Goal: Task Accomplishment & Management: Use online tool/utility

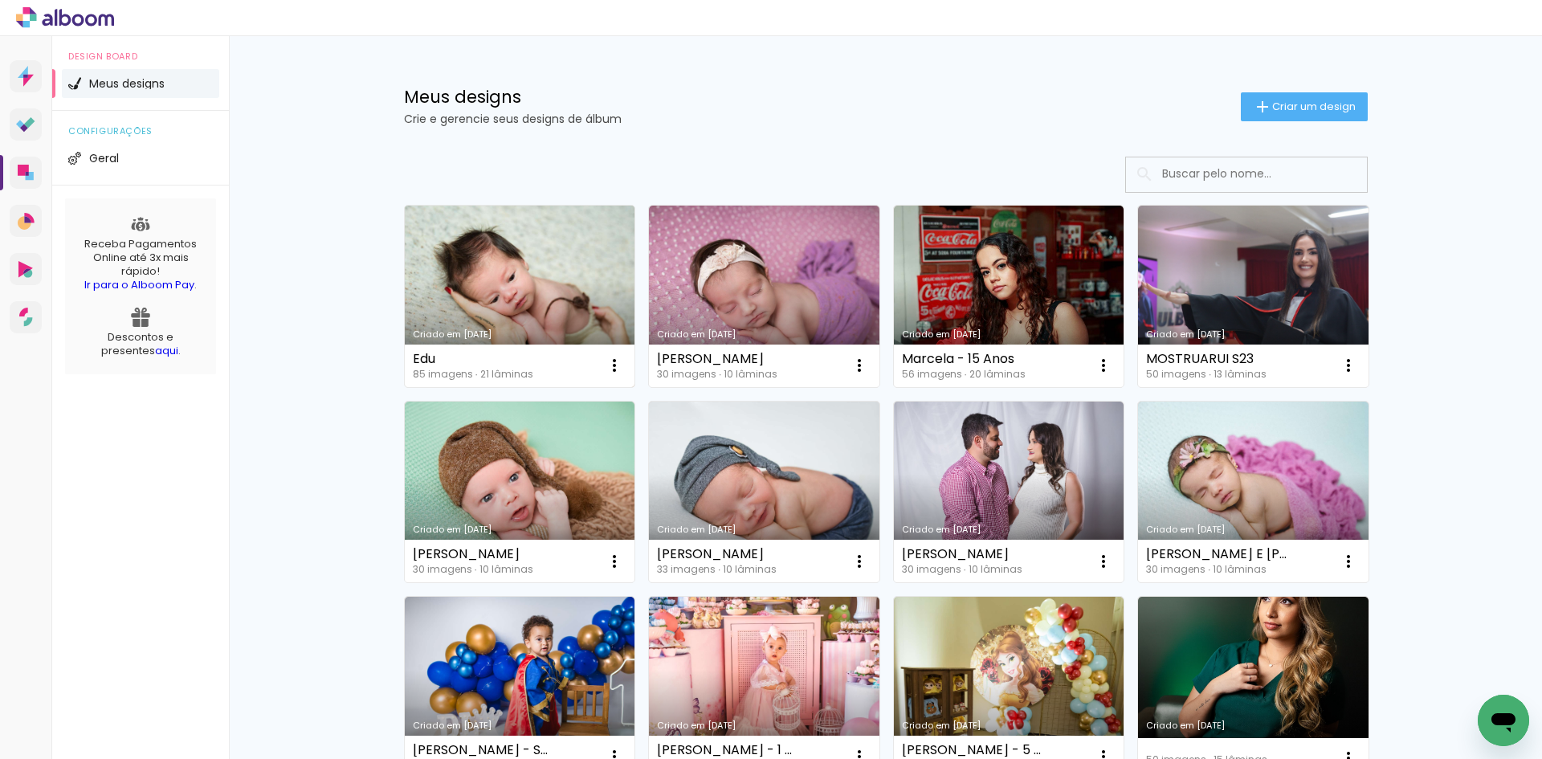
click at [516, 279] on link "Criado em [DATE]" at bounding box center [520, 297] width 231 height 182
